Goal: Information Seeking & Learning: Learn about a topic

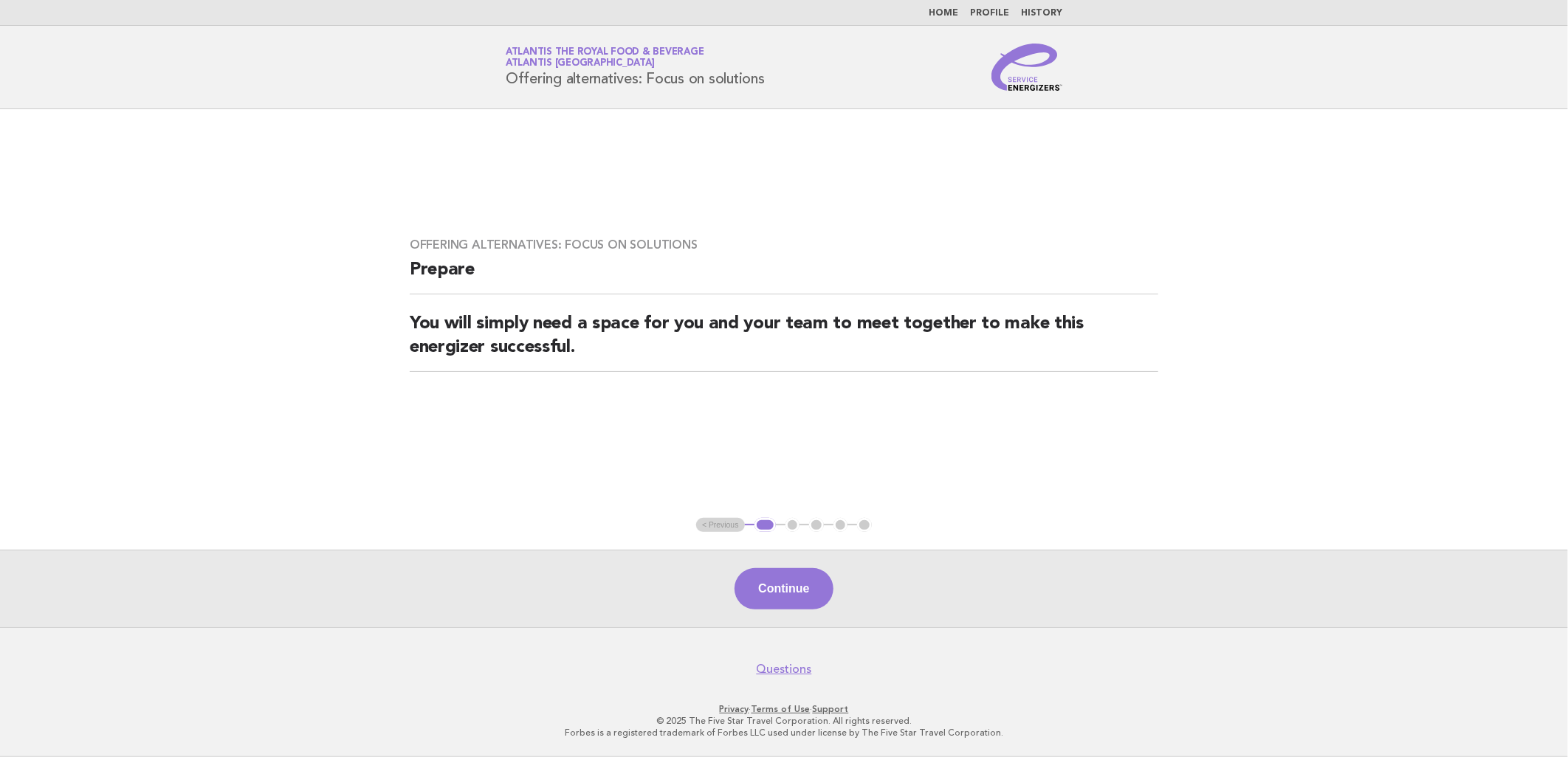
click at [1032, 75] on img at bounding box center [1027, 67] width 71 height 47
click at [1030, 86] on img at bounding box center [1027, 67] width 71 height 47
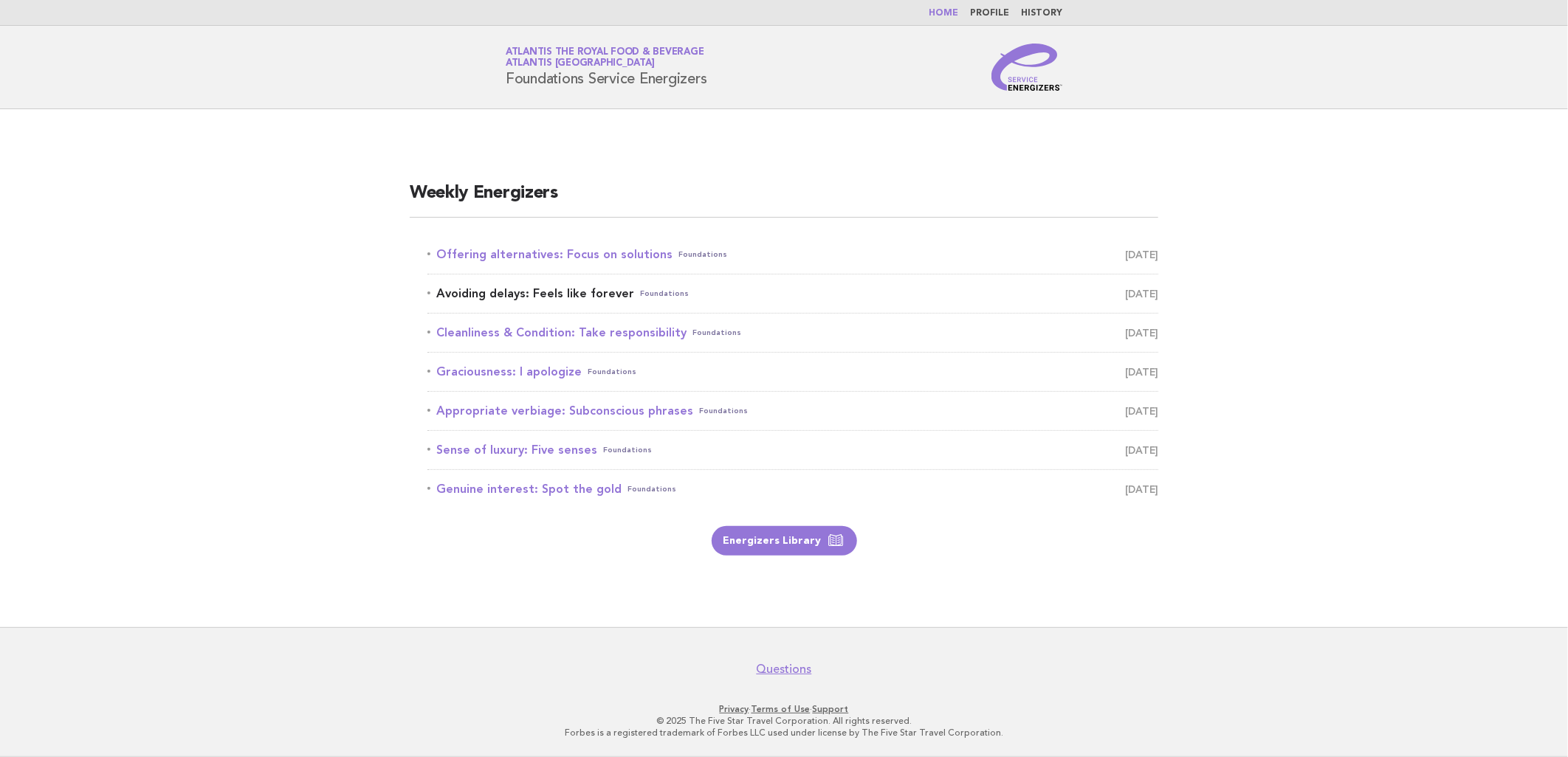
click at [599, 294] on link "Avoiding delays: Feels like forever Foundations September 7" at bounding box center [793, 293] width 731 height 21
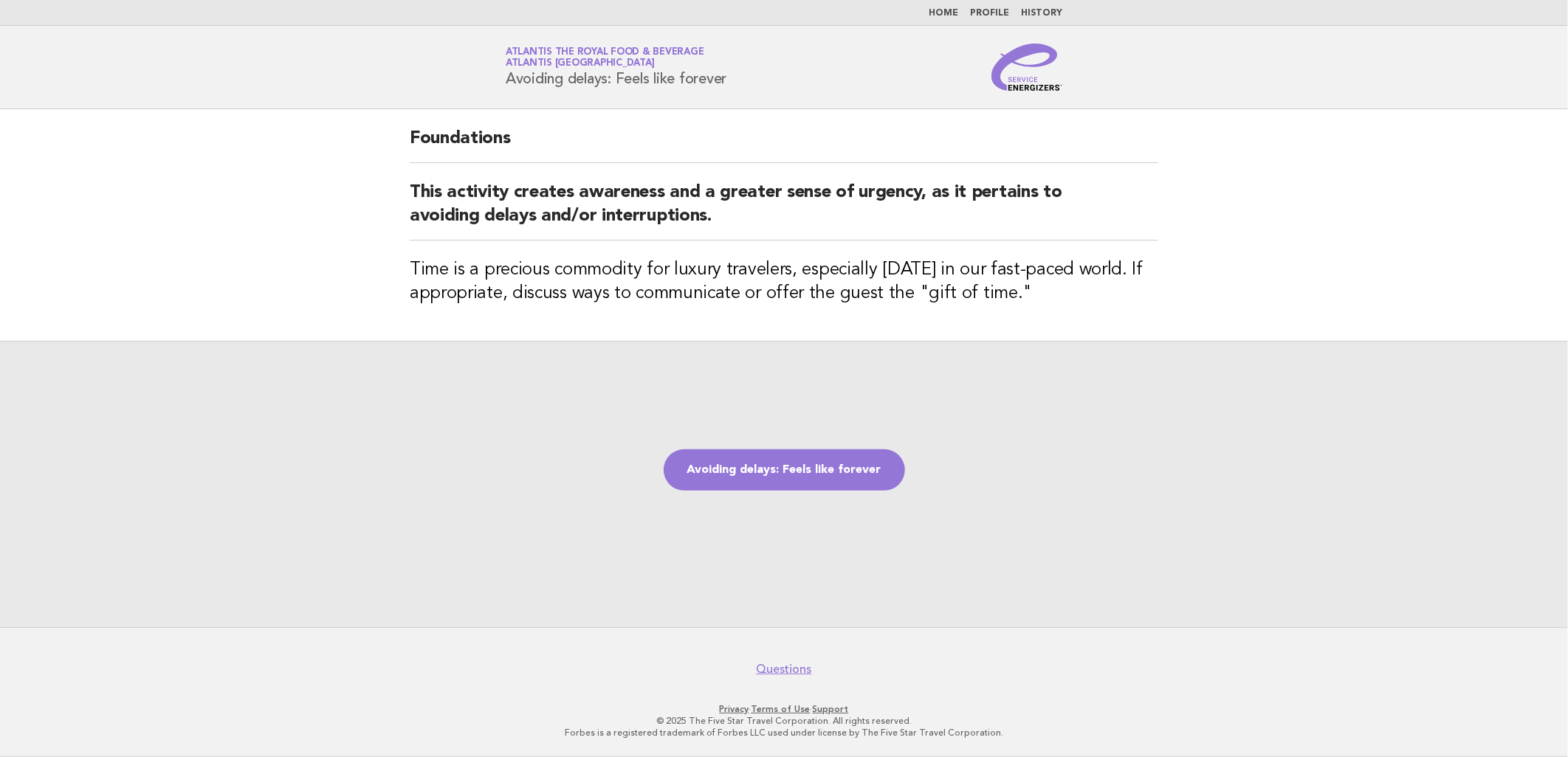
click at [1031, 93] on header "Service Energizers Atlantis the Royal Food & Beverage Atlantis Dubai Avoiding d…" at bounding box center [784, 67] width 1568 height 83
click at [1031, 87] on img at bounding box center [1027, 67] width 71 height 47
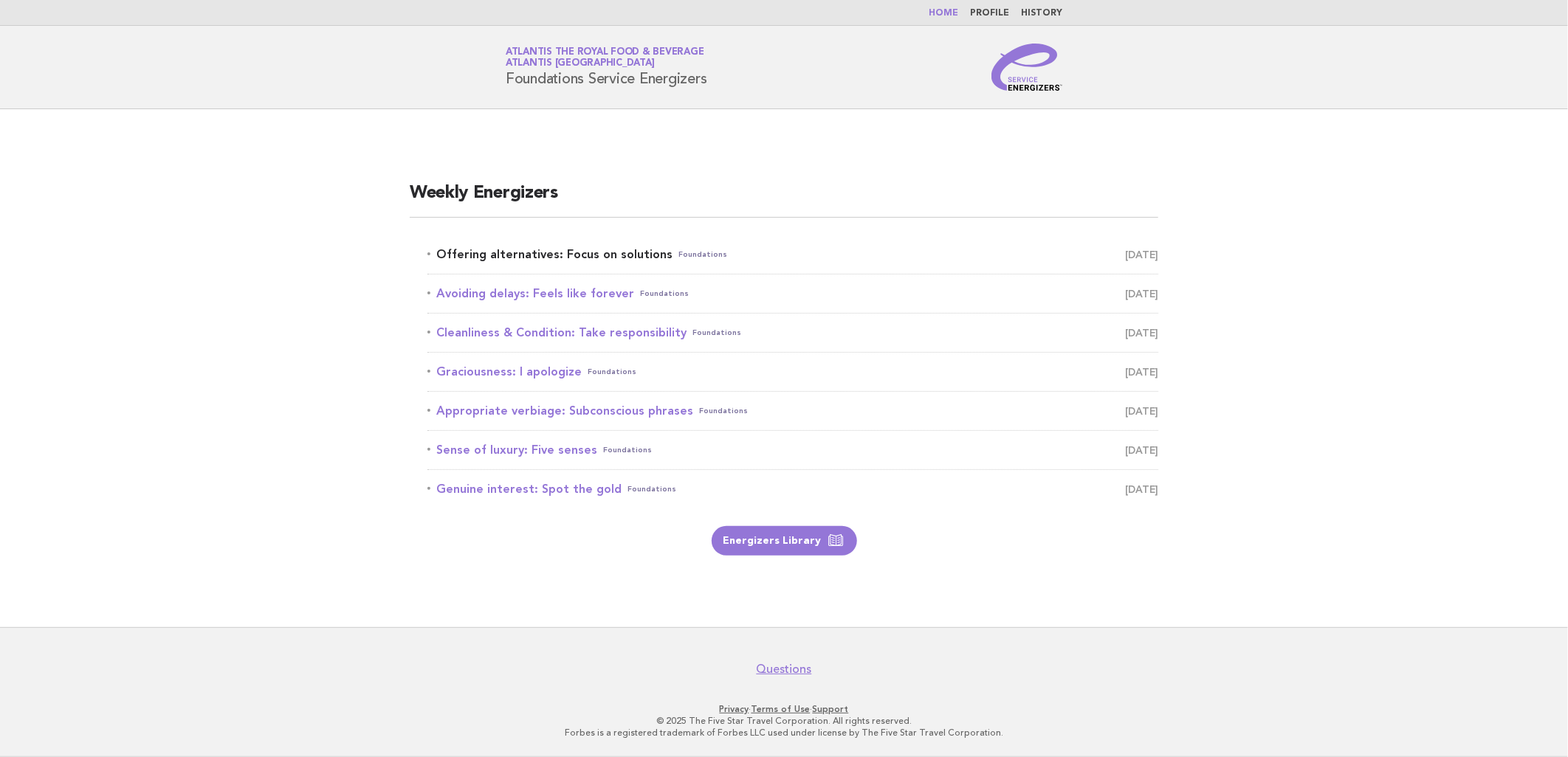
click at [610, 250] on link "Offering alternatives: Focus on solutions Foundations September 6" at bounding box center [793, 254] width 731 height 21
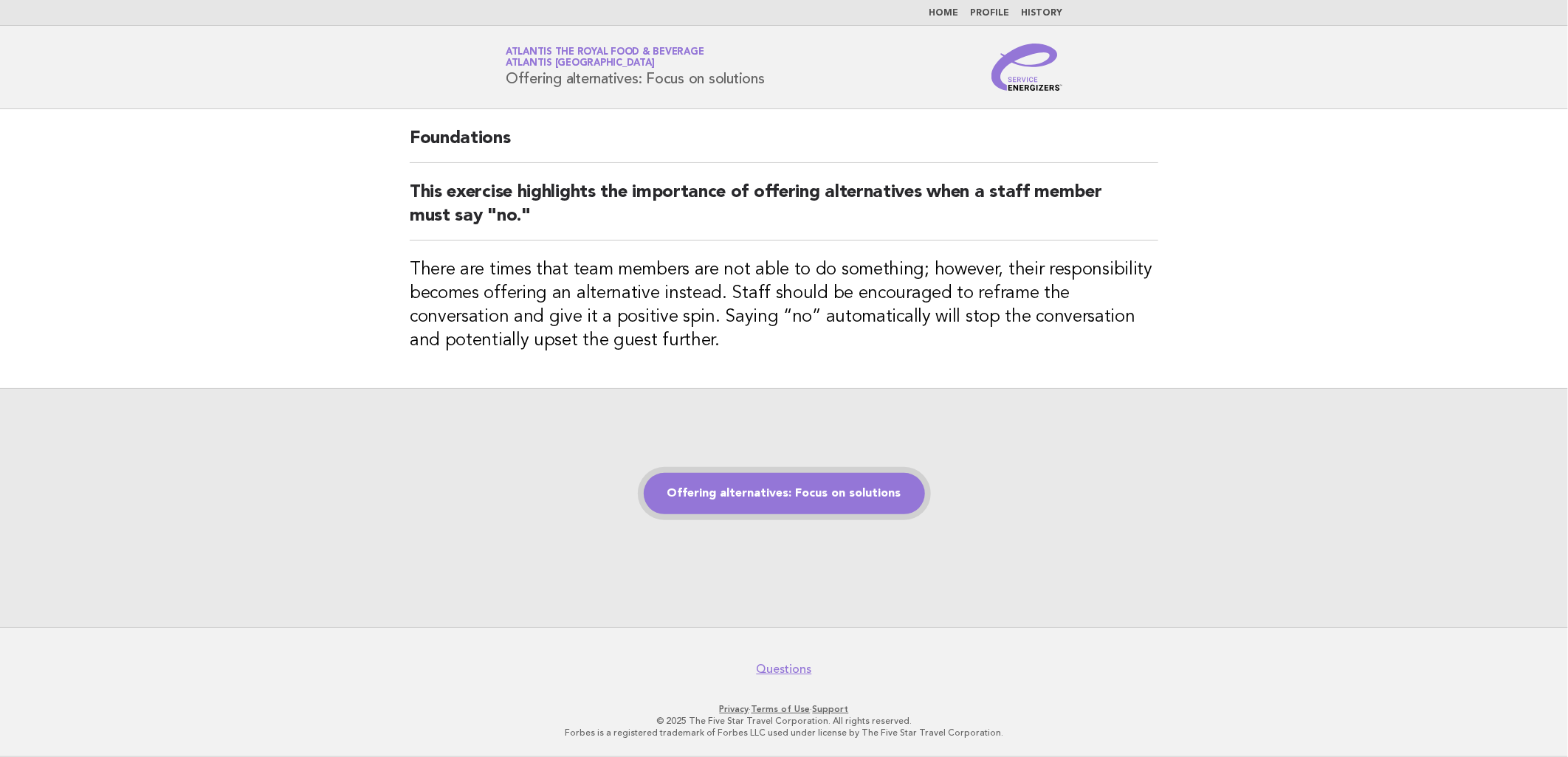
click at [882, 493] on link "Offering alternatives: Focus on solutions" at bounding box center [785, 494] width 281 height 41
click at [827, 489] on link "Offering alternatives: Focus on solutions" at bounding box center [785, 494] width 281 height 41
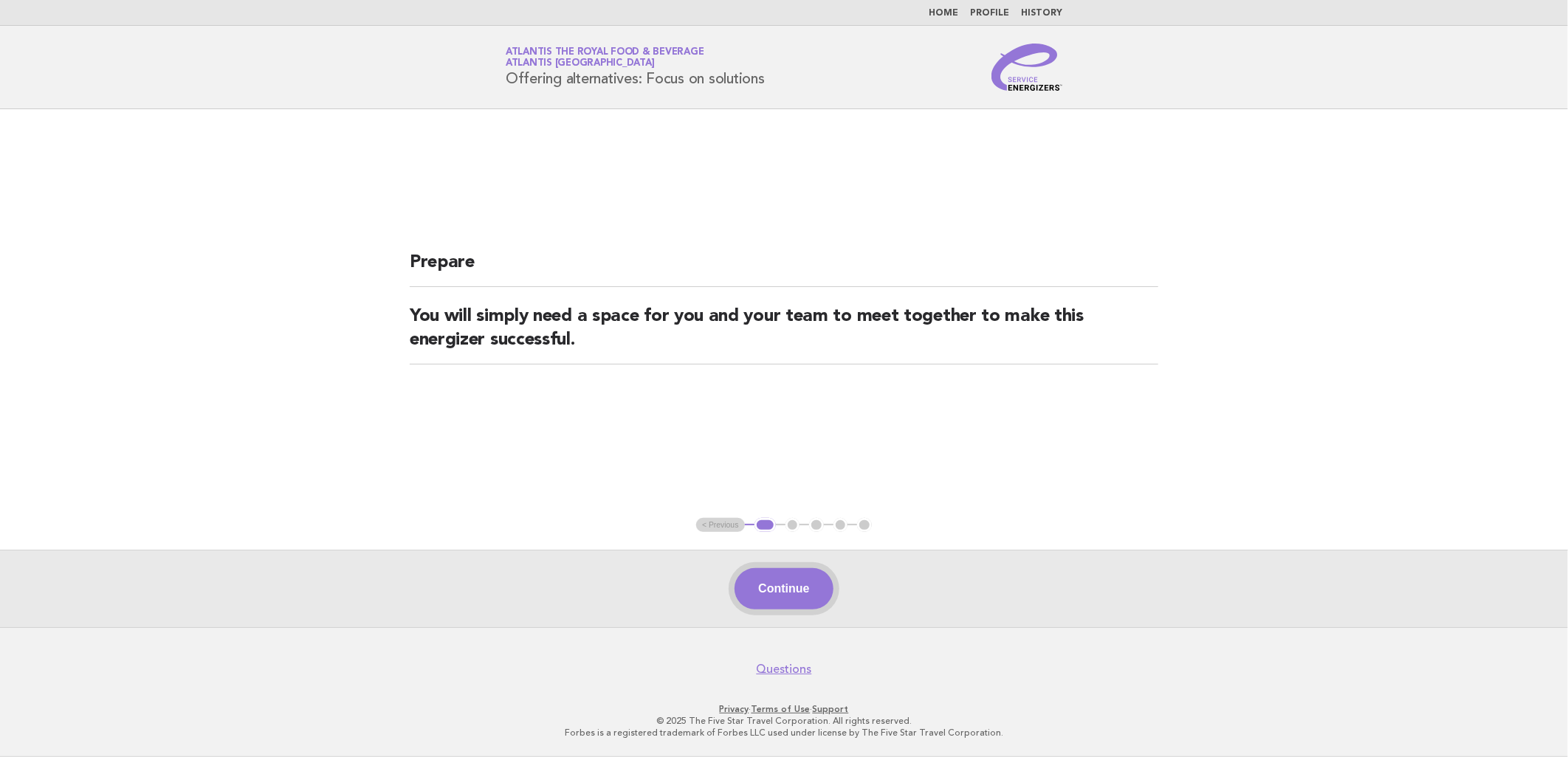
click at [791, 579] on button "Continue" at bounding box center [784, 589] width 99 height 41
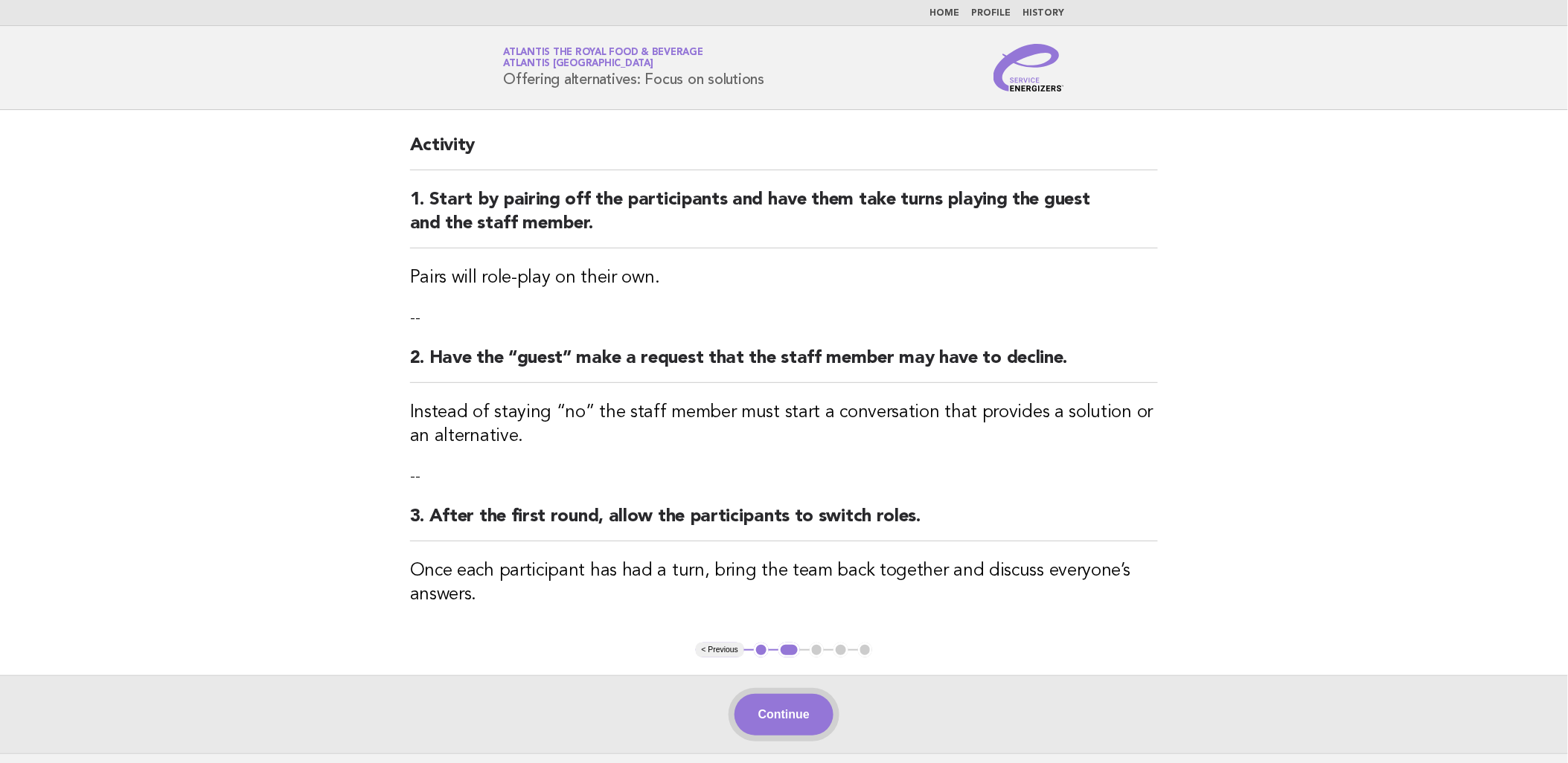
click at [799, 719] on button "Continue" at bounding box center [784, 715] width 99 height 42
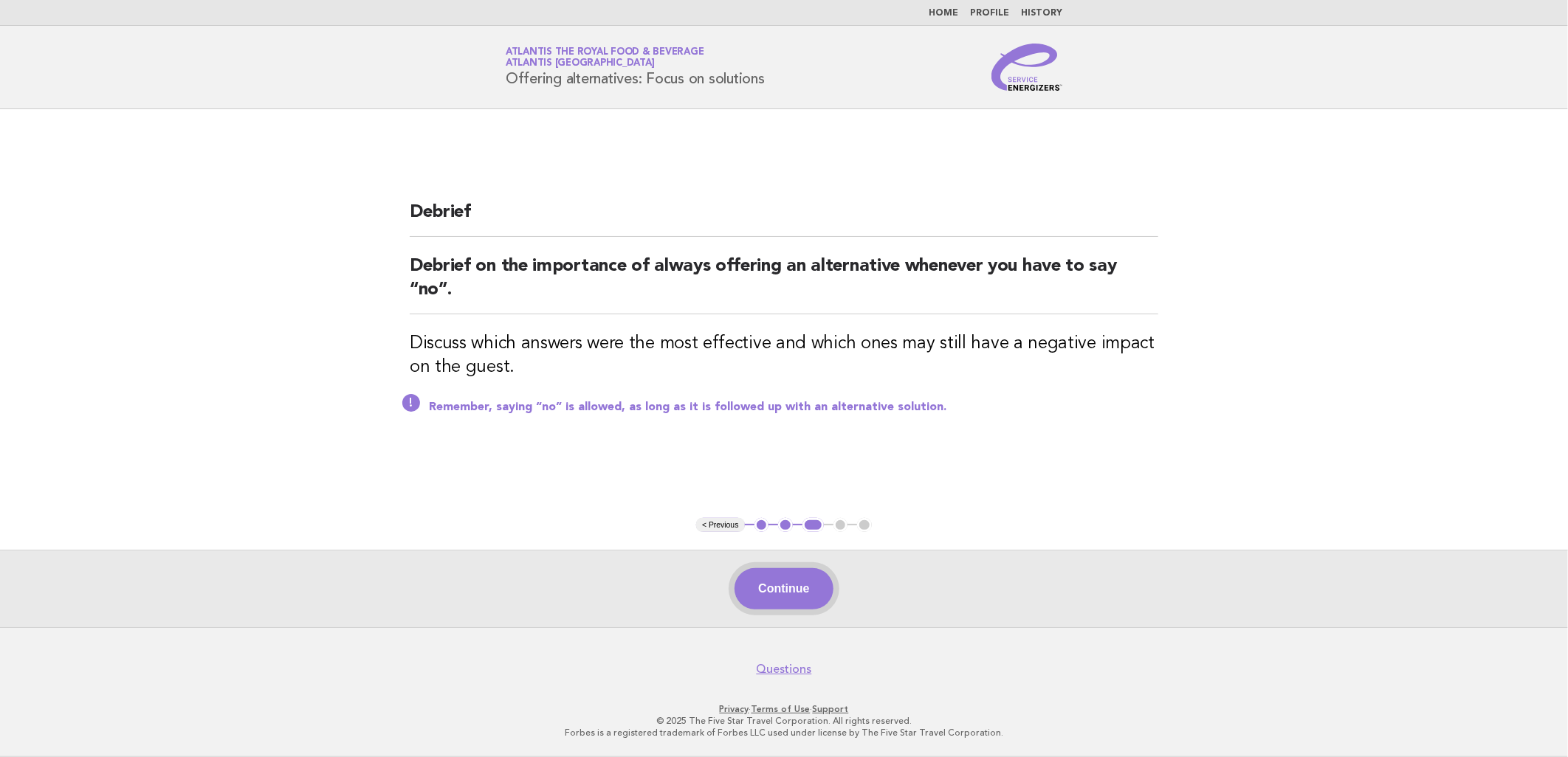
click at [812, 595] on button "Continue" at bounding box center [784, 589] width 99 height 41
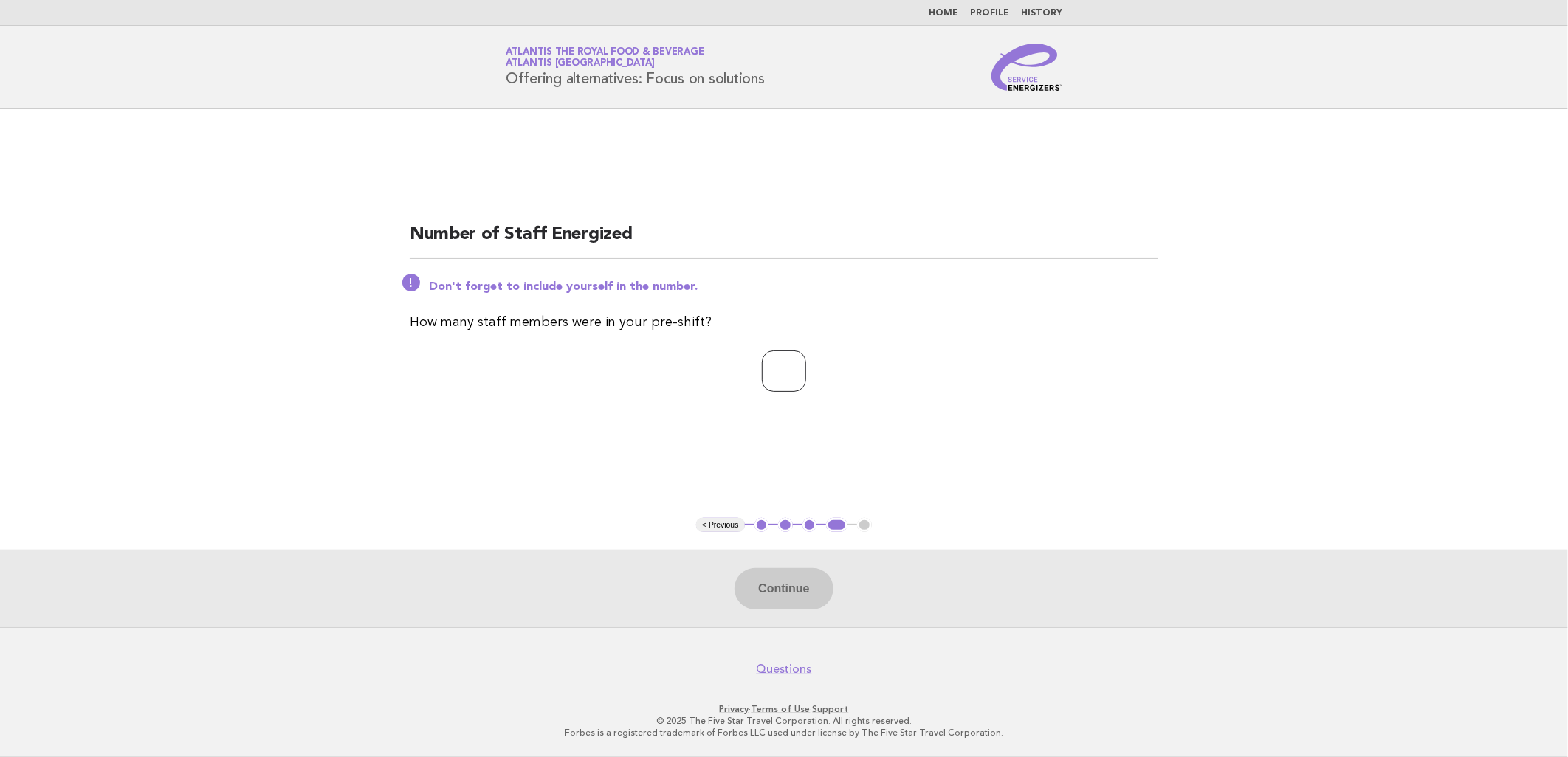
click at [762, 385] on input "number" at bounding box center [783, 371] width 44 height 41
type input "**"
click at [771, 599] on button "Continue" at bounding box center [784, 589] width 99 height 41
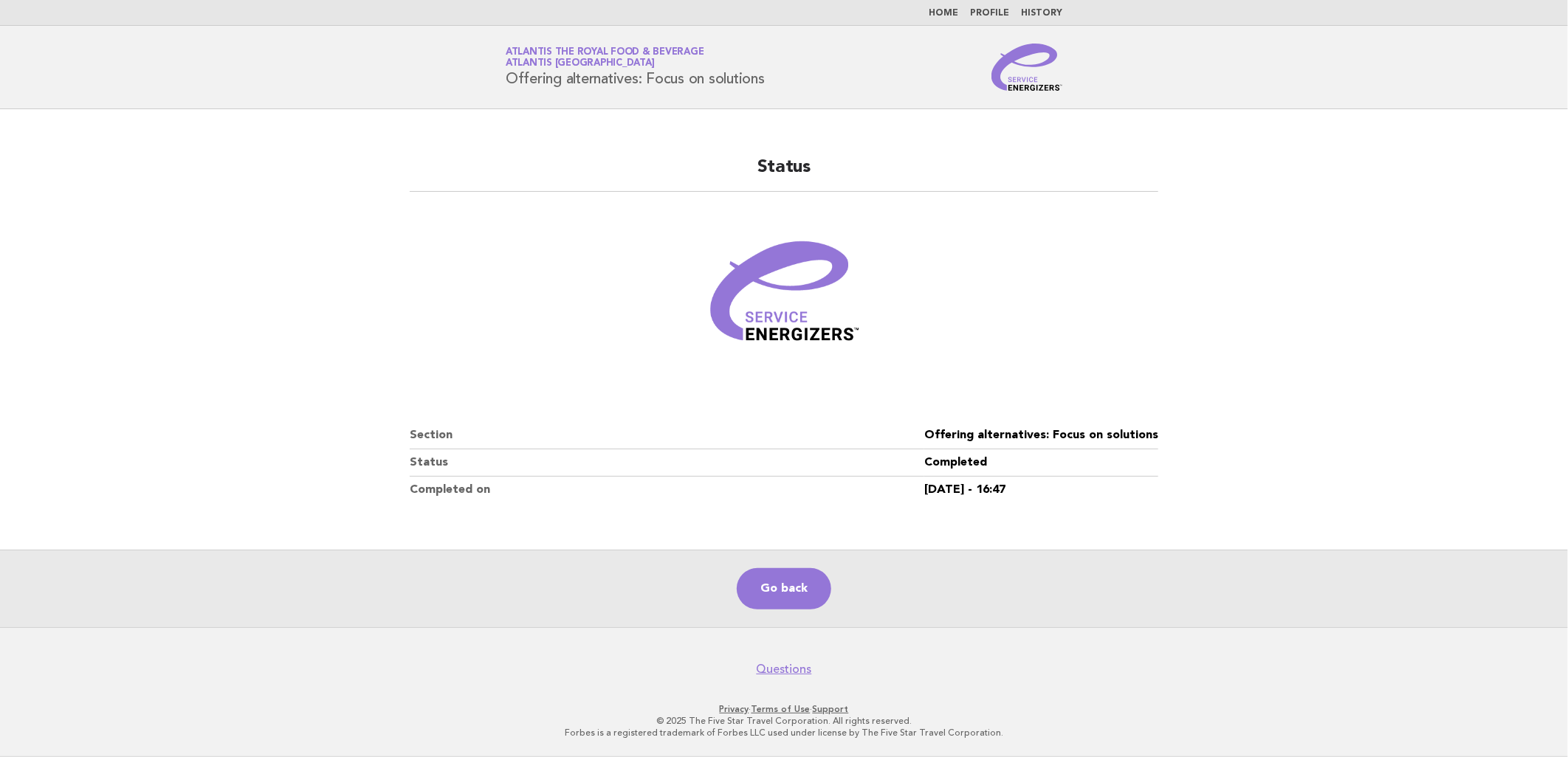
click at [1047, 86] on img at bounding box center [1027, 67] width 71 height 47
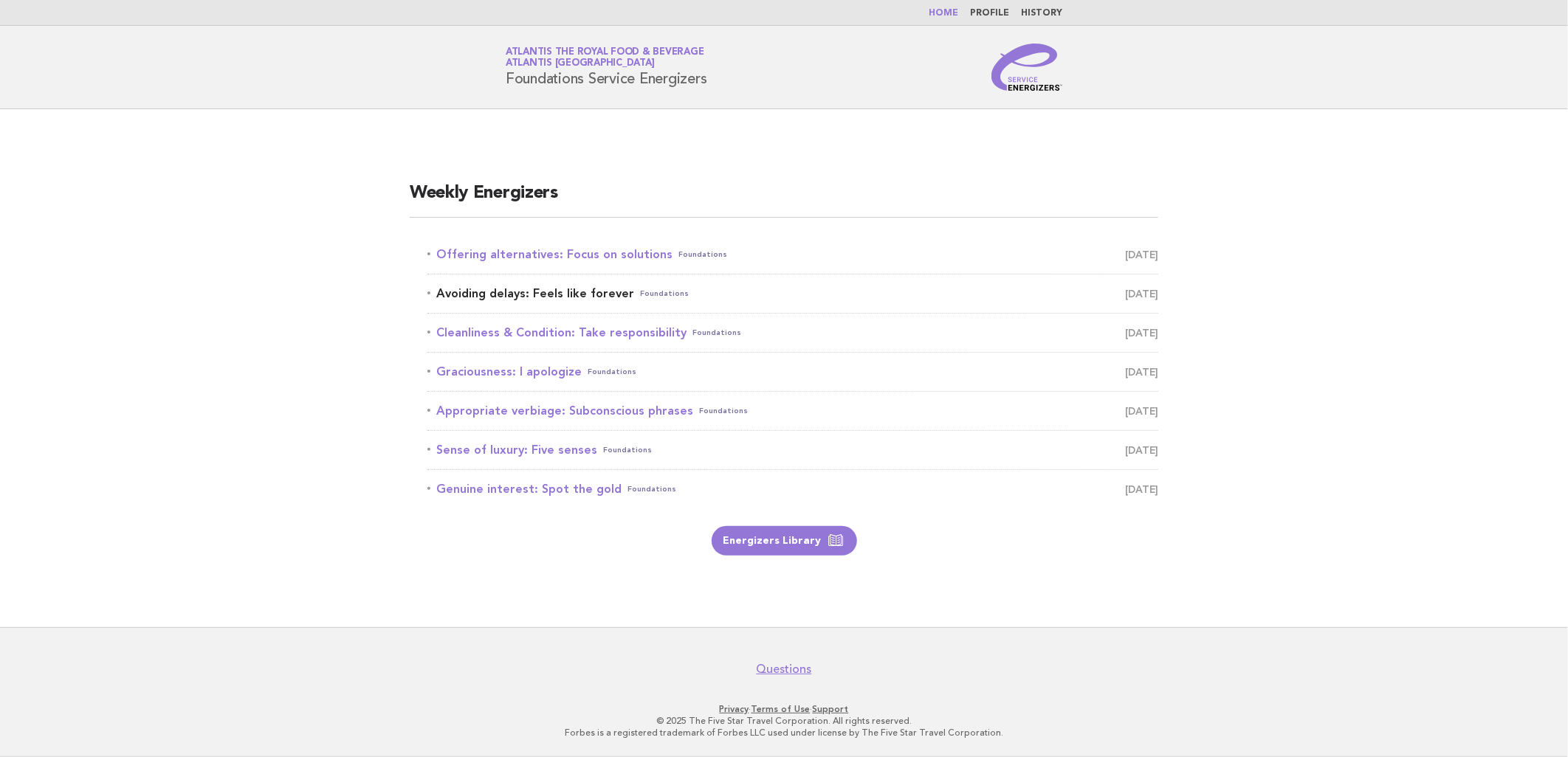
click at [518, 299] on link "Avoiding delays: Feels like forever Foundations [DATE]" at bounding box center [793, 293] width 731 height 21
